Goal: Transaction & Acquisition: Purchase product/service

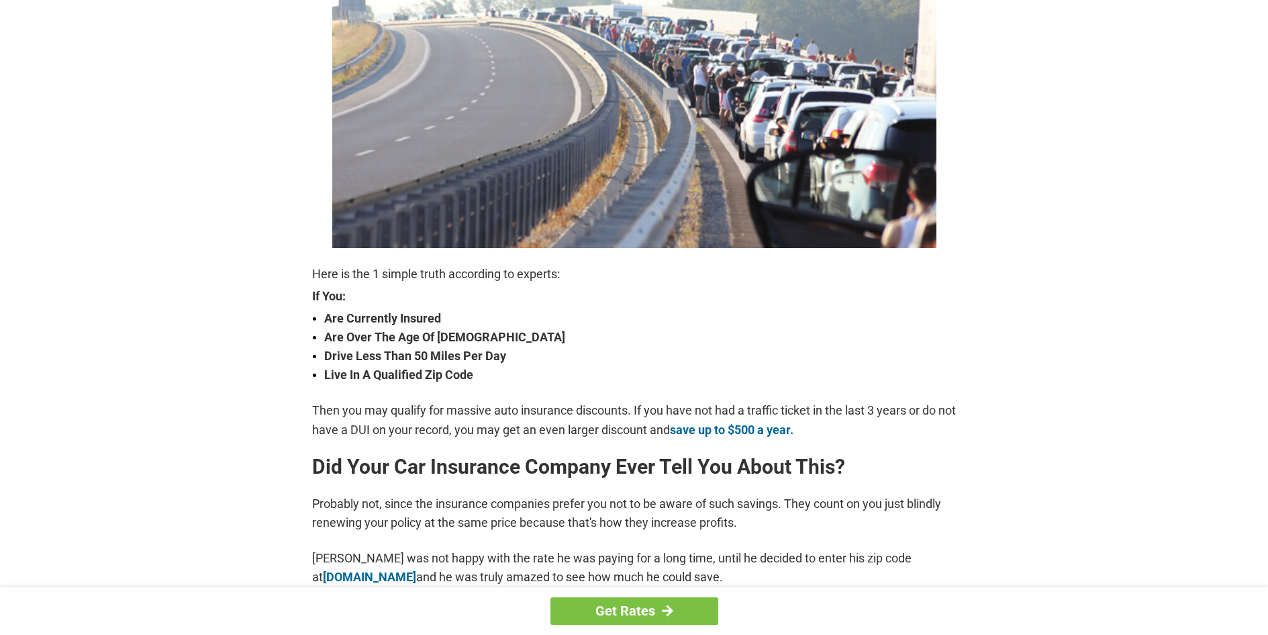
scroll to position [269, 0]
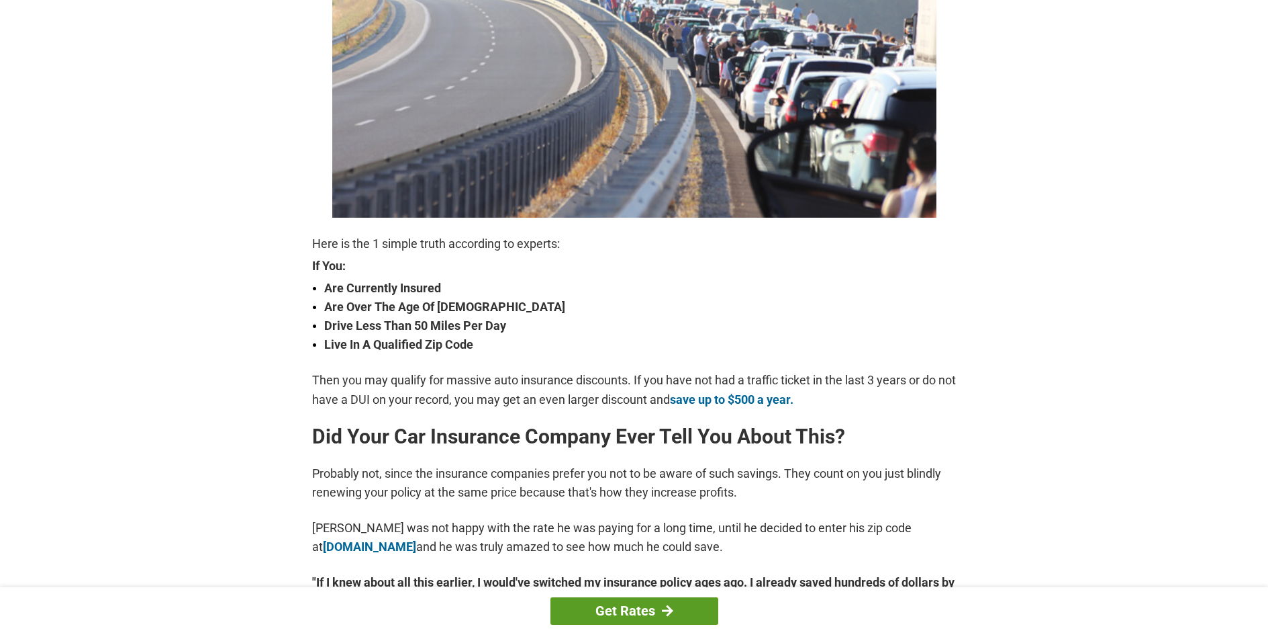
click at [663, 608] on div at bounding box center [667, 610] width 11 height 12
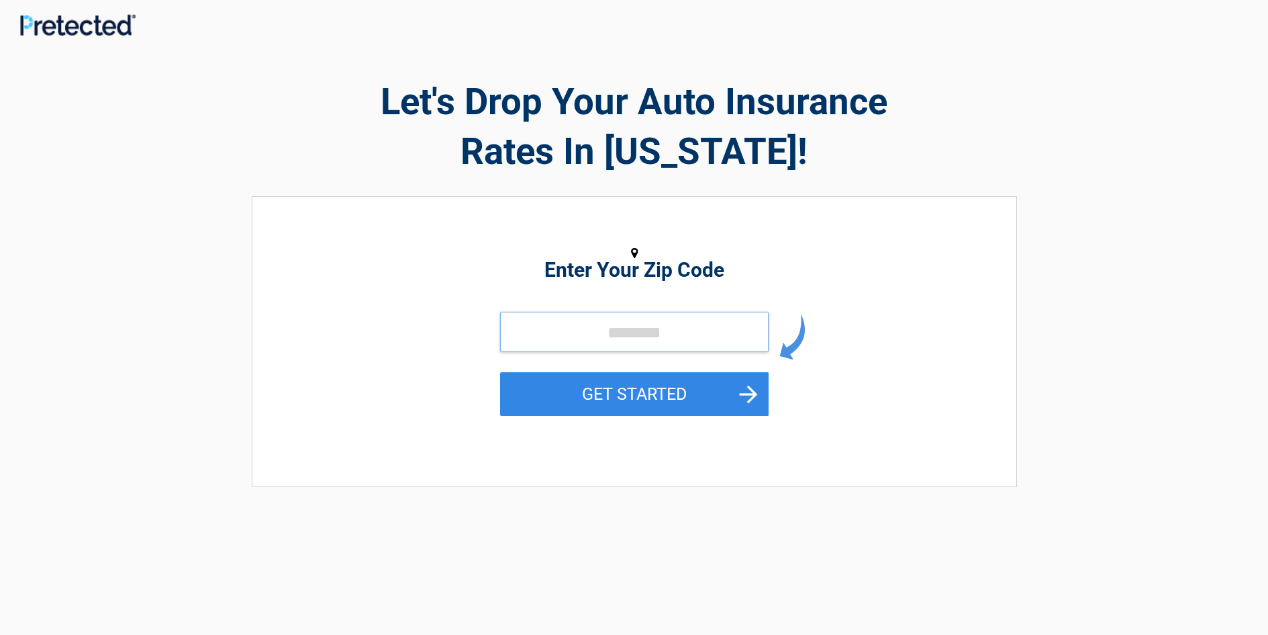
click at [564, 334] on input "tel" at bounding box center [634, 332] width 269 height 40
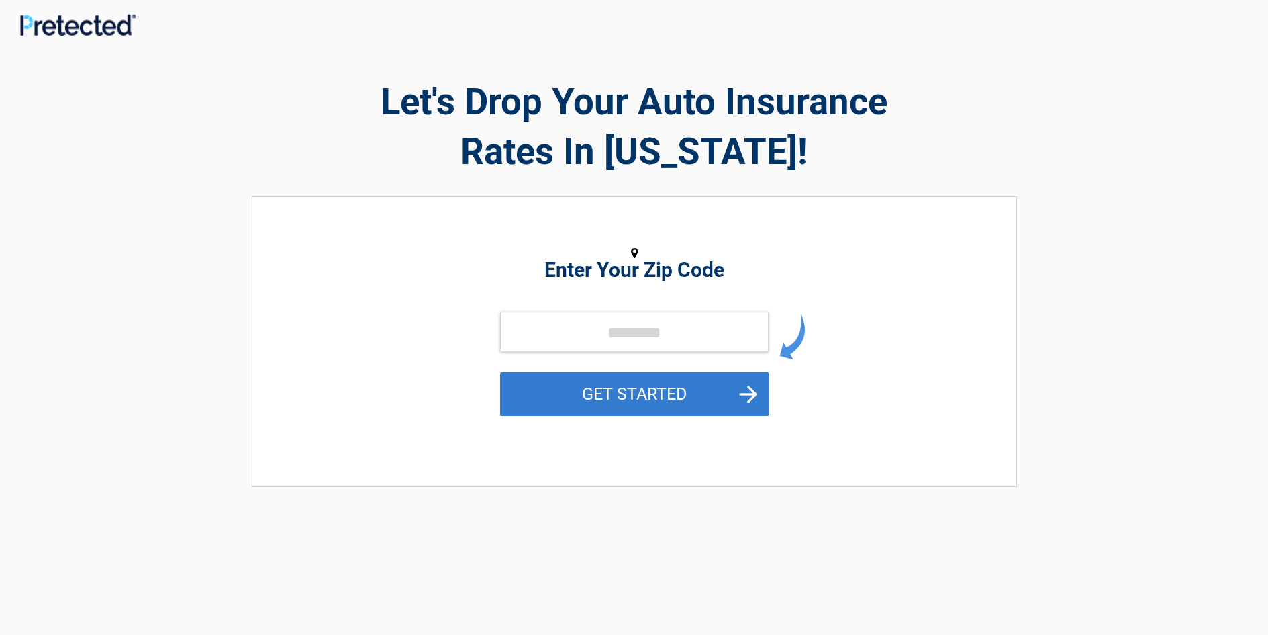
click at [688, 406] on button "GET STARTED" at bounding box center [634, 394] width 269 height 44
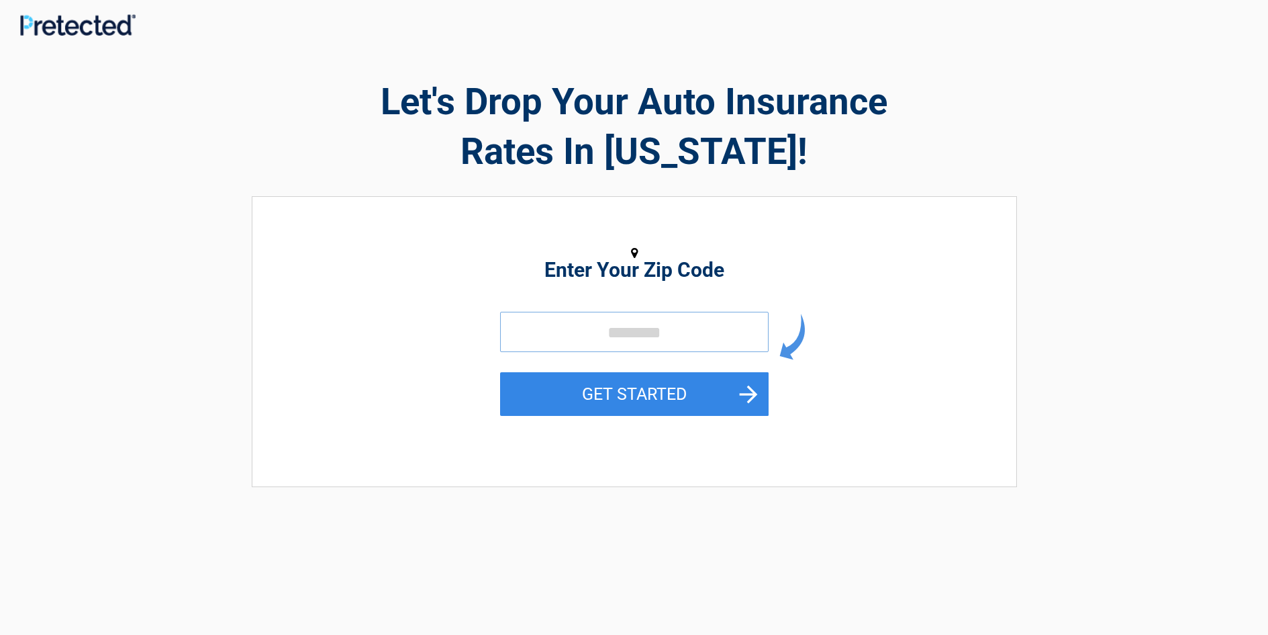
click at [542, 332] on input "tel" at bounding box center [634, 332] width 269 height 40
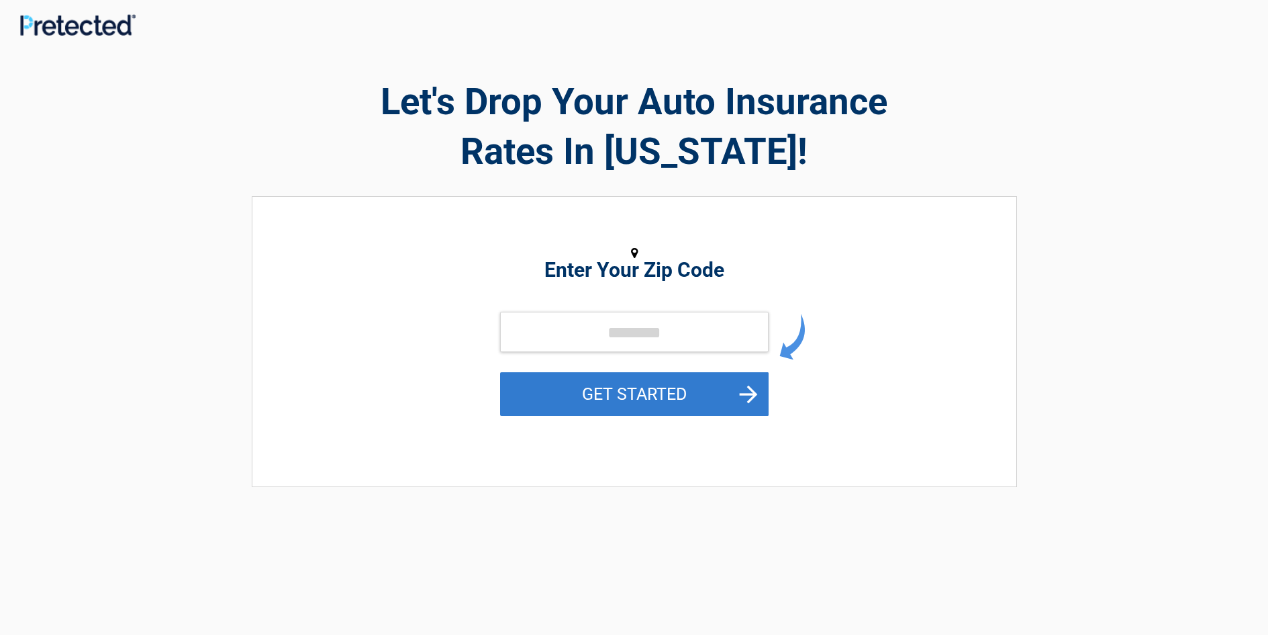
click at [755, 400] on button "GET STARTED" at bounding box center [634, 394] width 269 height 44
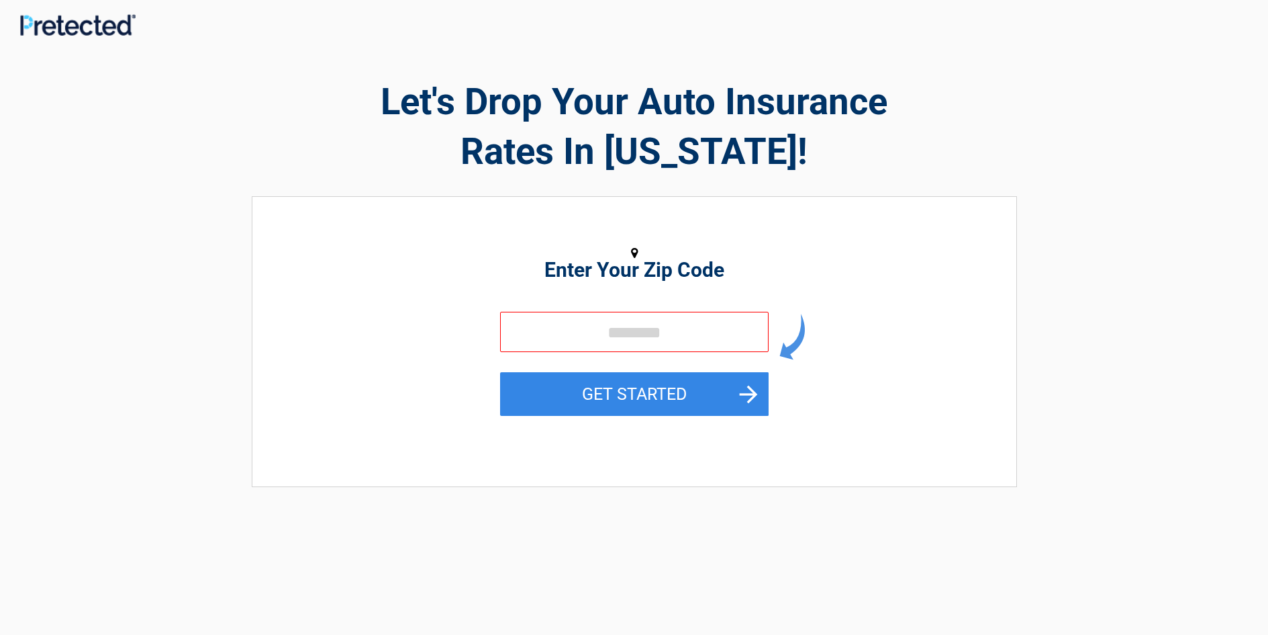
click at [789, 341] on img at bounding box center [793, 337] width 26 height 46
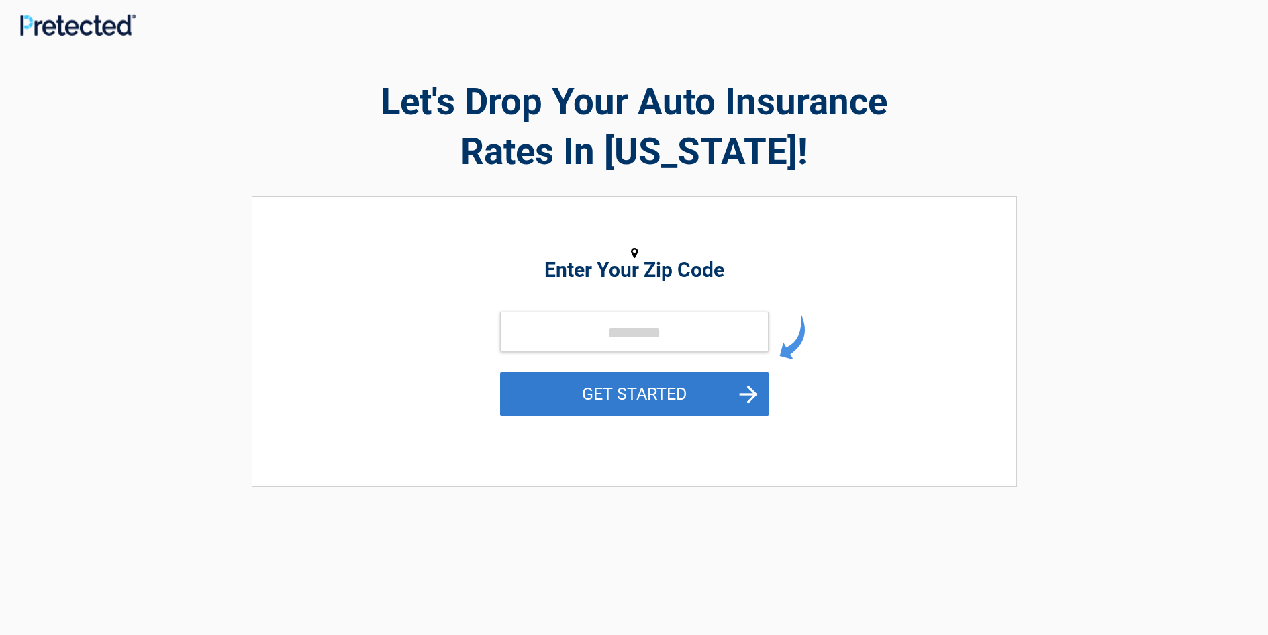
click at [752, 391] on button "GET STARTED" at bounding box center [634, 394] width 269 height 44
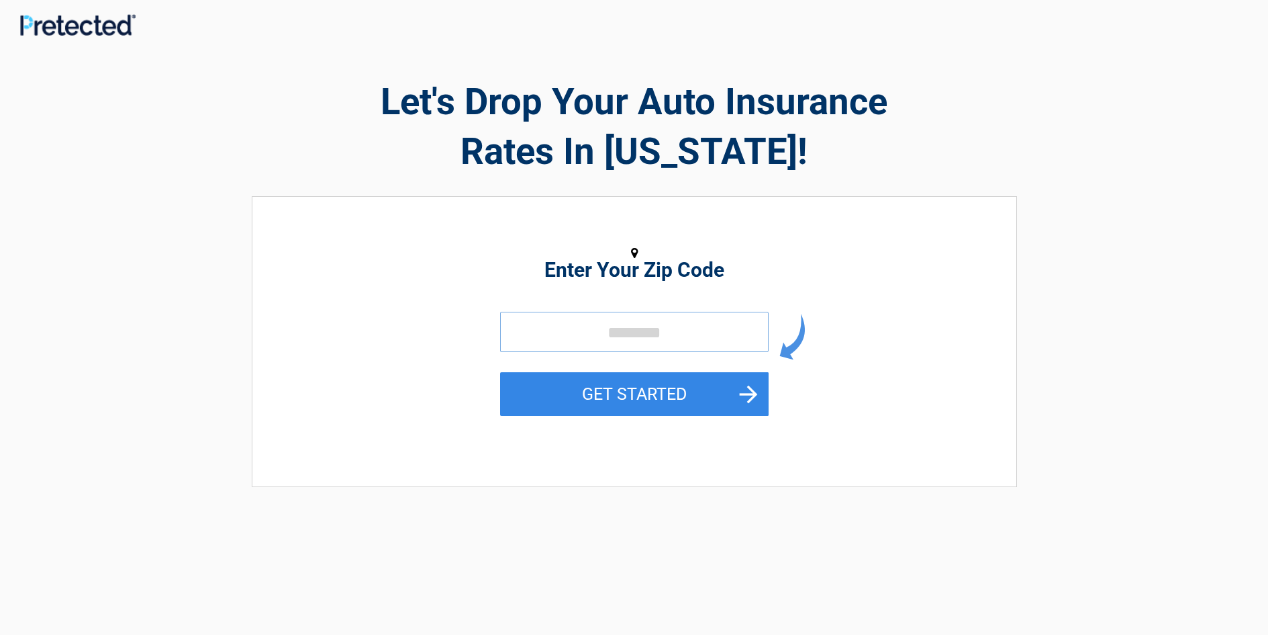
click at [666, 343] on input "tel" at bounding box center [634, 332] width 269 height 40
click at [676, 336] on input "tel" at bounding box center [634, 332] width 269 height 40
click at [628, 276] on h2 "Enter Your Zip Code" at bounding box center [634, 270] width 616 height 16
click at [649, 332] on input "tel" at bounding box center [634, 332] width 269 height 40
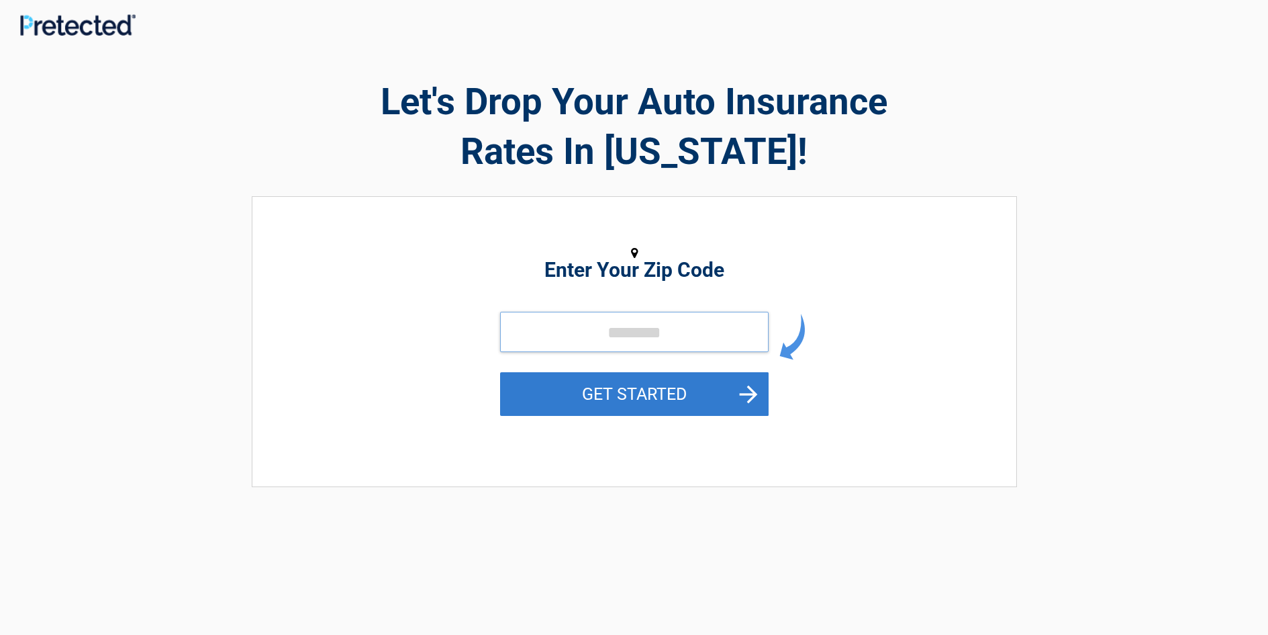
type input "*****"
click at [712, 400] on button "GET STARTED" at bounding box center [634, 394] width 269 height 44
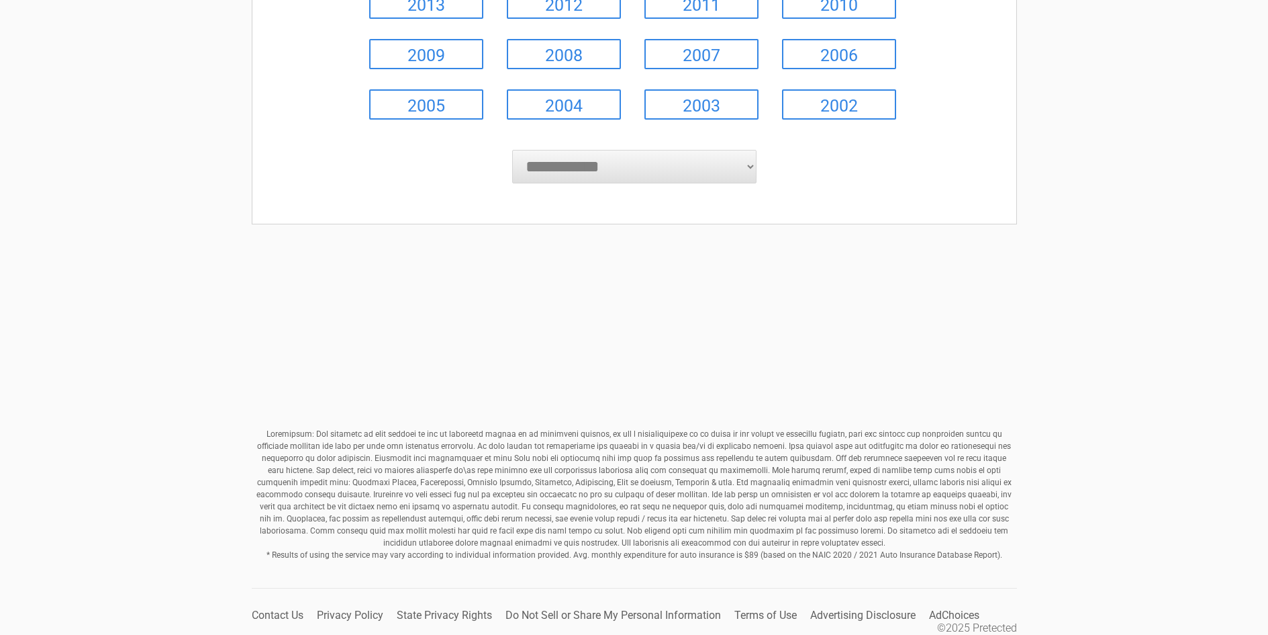
scroll to position [376, 0]
